Goal: Task Accomplishment & Management: Use online tool/utility

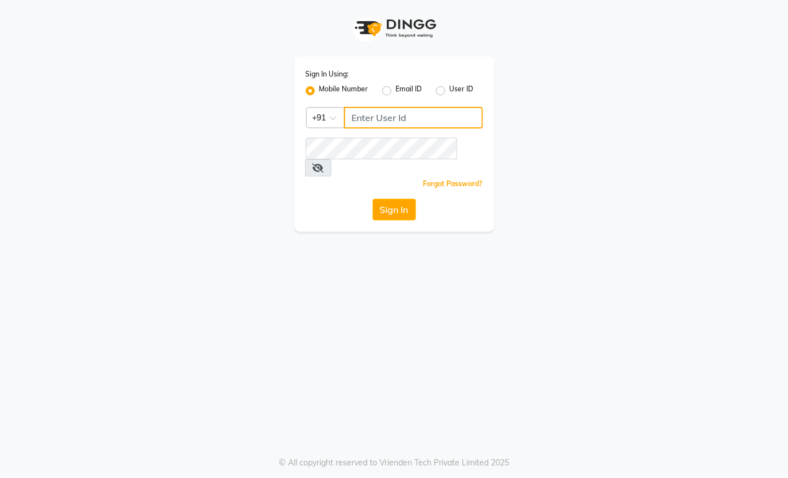
click at [390, 120] on input "Username" at bounding box center [413, 118] width 139 height 22
type input "9820855876"
click at [384, 199] on button "Sign In" at bounding box center [394, 210] width 43 height 22
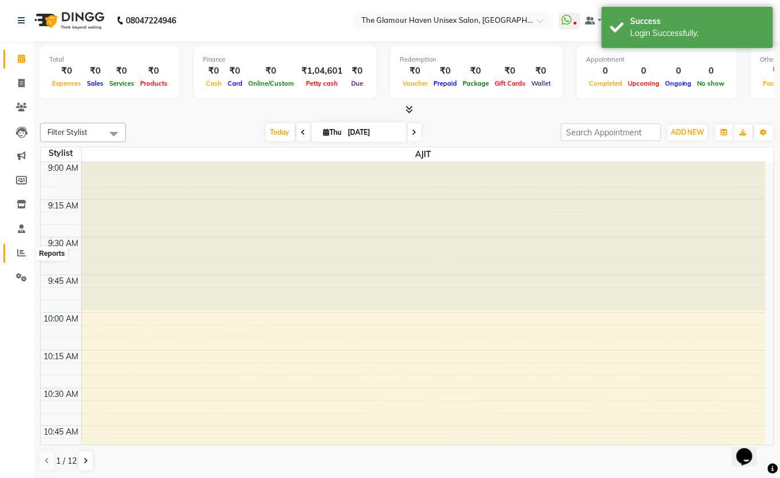
click at [17, 254] on icon at bounding box center [21, 253] width 9 height 9
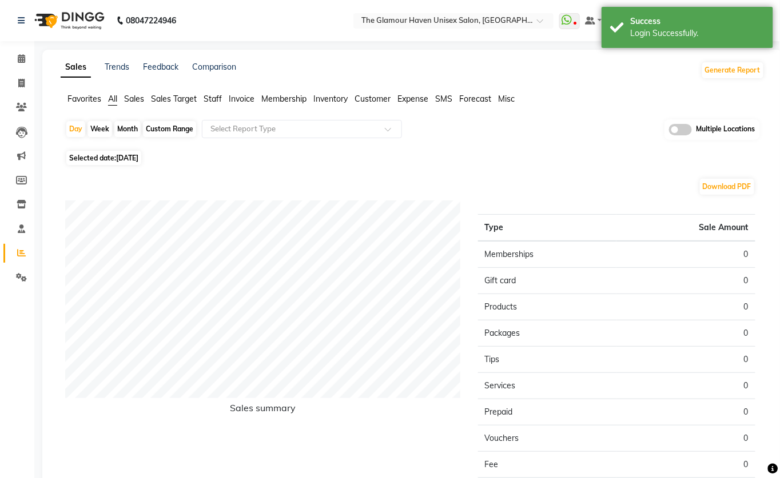
click at [134, 97] on span "Sales" at bounding box center [134, 99] width 20 height 10
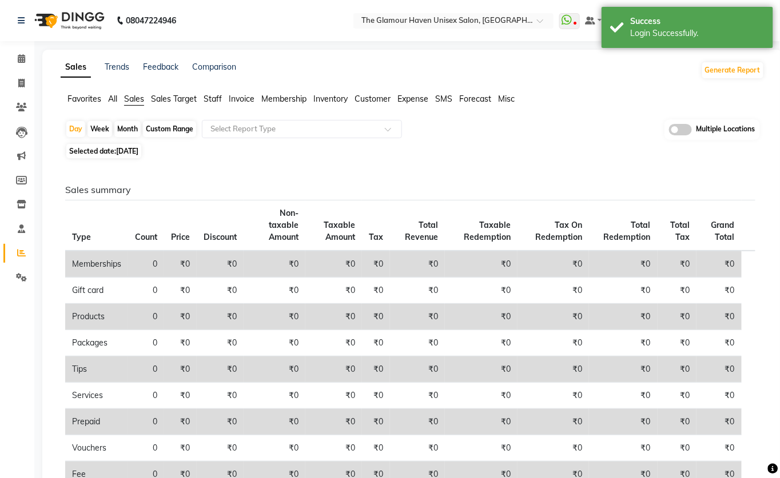
click at [120, 127] on div "Month" at bounding box center [127, 129] width 26 height 16
select select "9"
select select "2025"
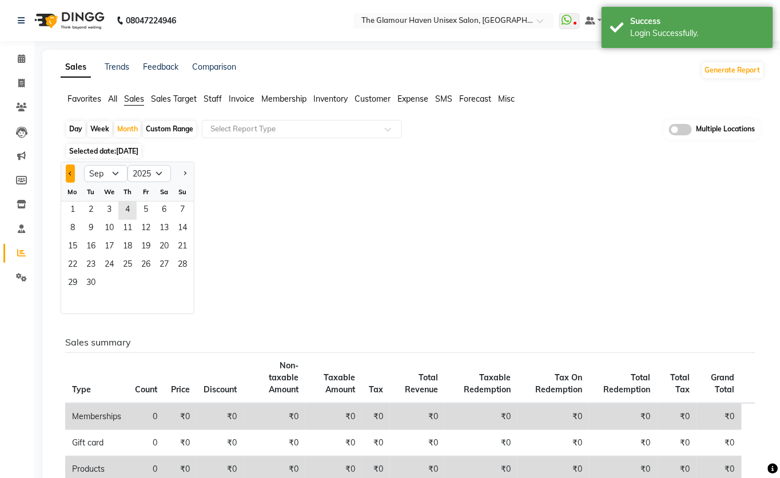
click at [70, 173] on span "Previous month" at bounding box center [71, 173] width 4 height 4
select select "8"
click at [146, 210] on span "1" at bounding box center [146, 211] width 18 height 18
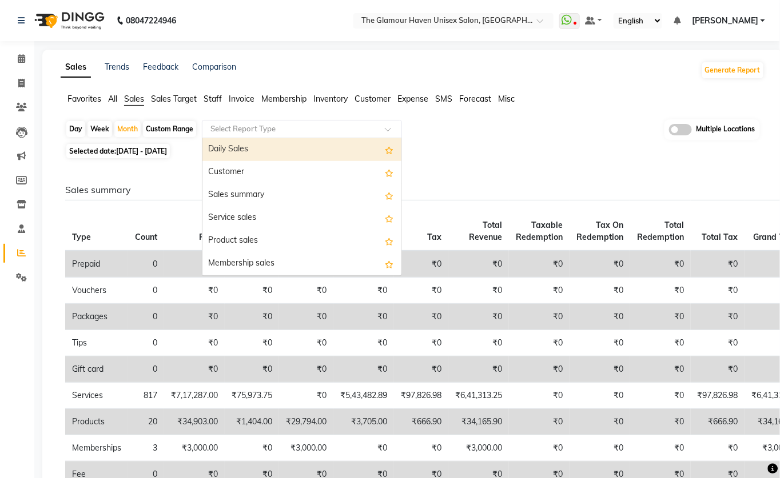
click at [387, 129] on span at bounding box center [392, 132] width 14 height 11
click at [265, 148] on div "Daily Sales" at bounding box center [301, 149] width 199 height 23
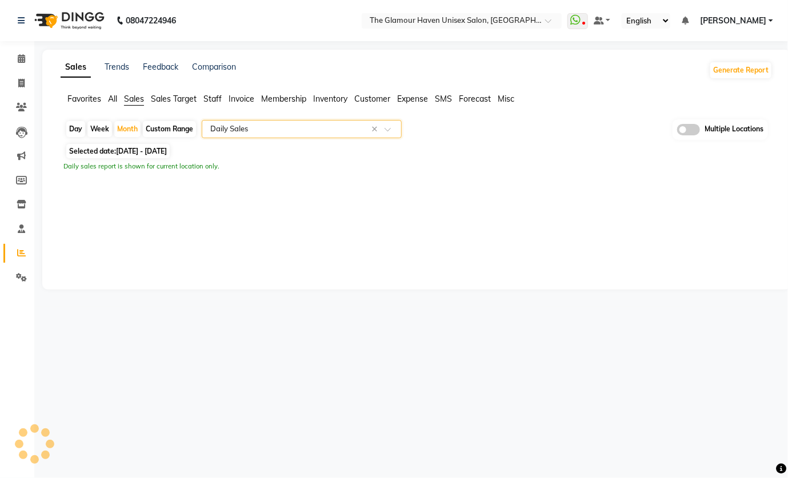
select select "full_report"
select select "csv"
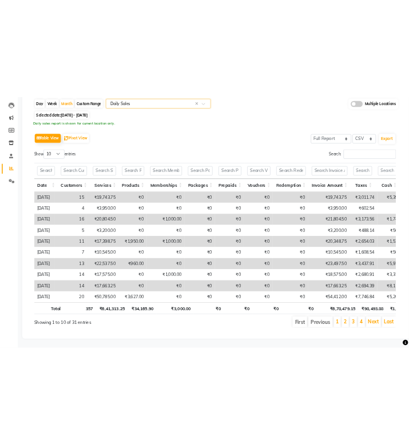
scroll to position [130, 0]
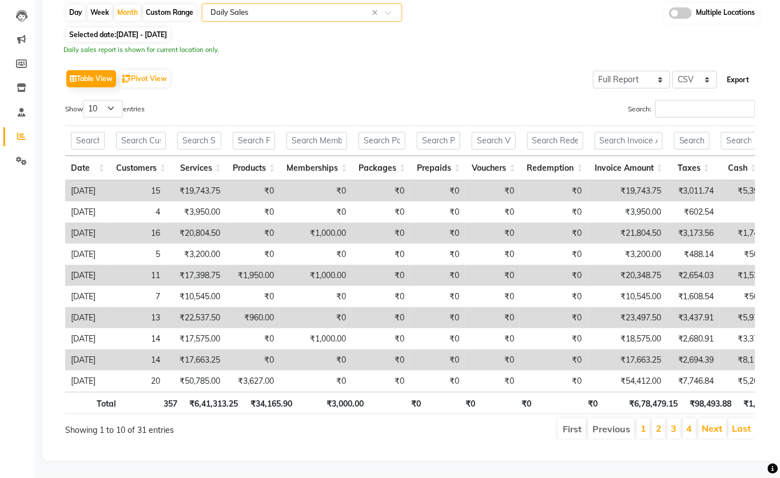
click at [744, 70] on button "Export" at bounding box center [737, 79] width 31 height 19
